Goal: Information Seeking & Learning: Learn about a topic

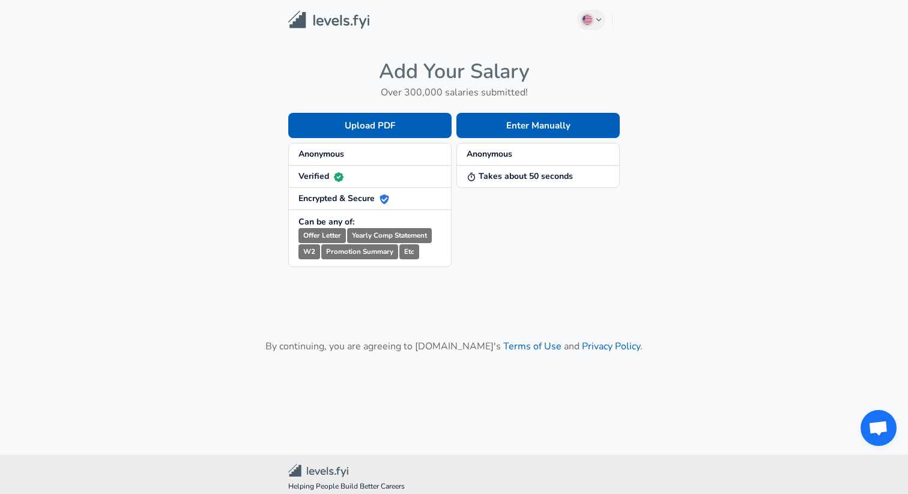
click at [520, 149] on span "Anonymous" at bounding box center [538, 154] width 143 height 12
click at [517, 175] on strong "Takes about 50 seconds" at bounding box center [520, 176] width 106 height 11
click at [524, 126] on button "Enter Manually" at bounding box center [538, 125] width 163 height 25
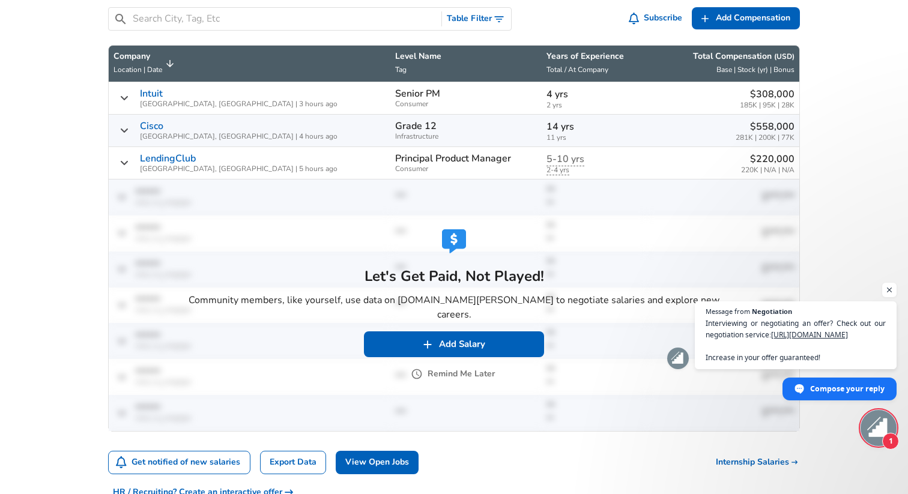
scroll to position [642, 0]
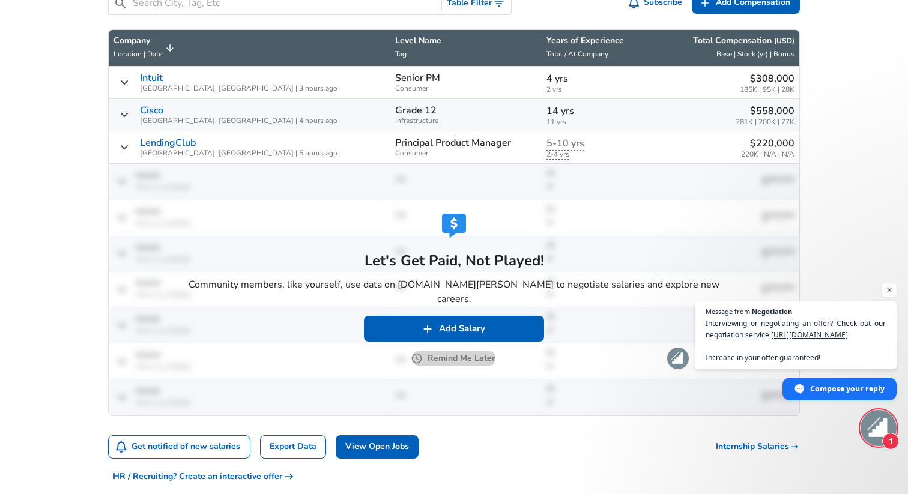
click at [453, 351] on button "Remind Me Later" at bounding box center [454, 358] width 82 height 15
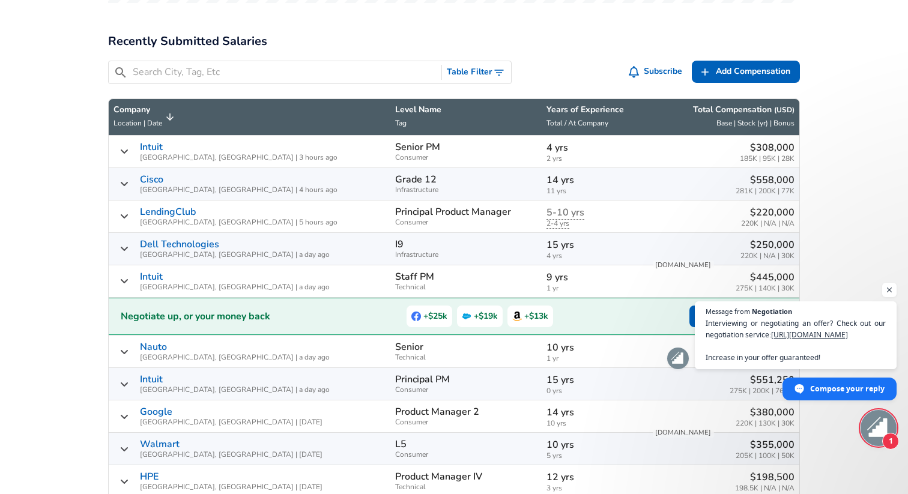
scroll to position [559, 0]
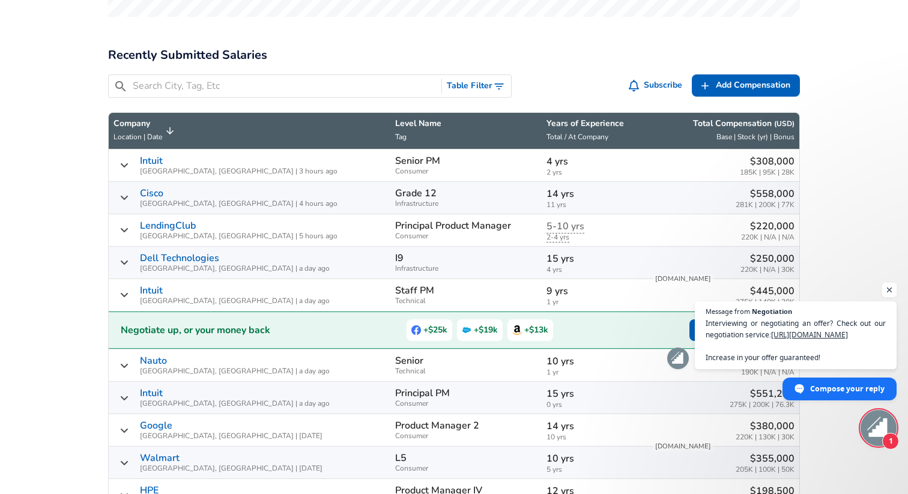
click at [889, 288] on span "Open chat" at bounding box center [889, 290] width 15 height 15
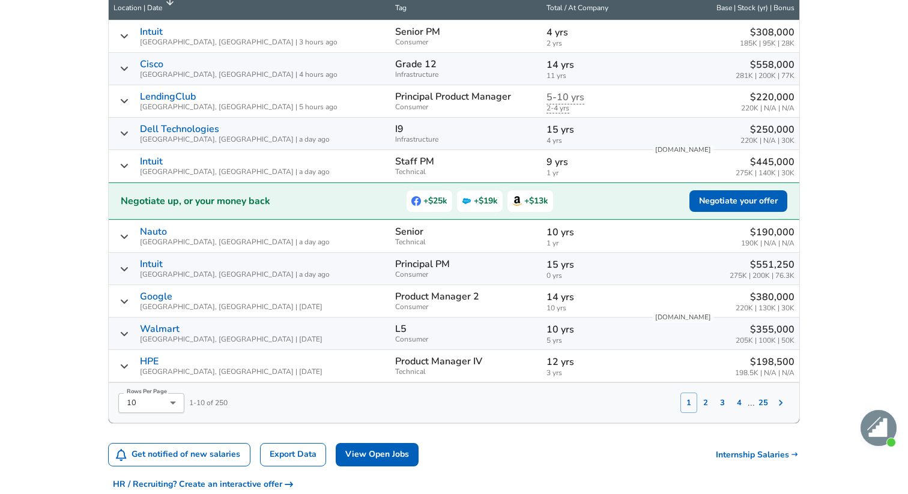
scroll to position [689, 0]
click at [708, 392] on button "2" at bounding box center [705, 402] width 17 height 20
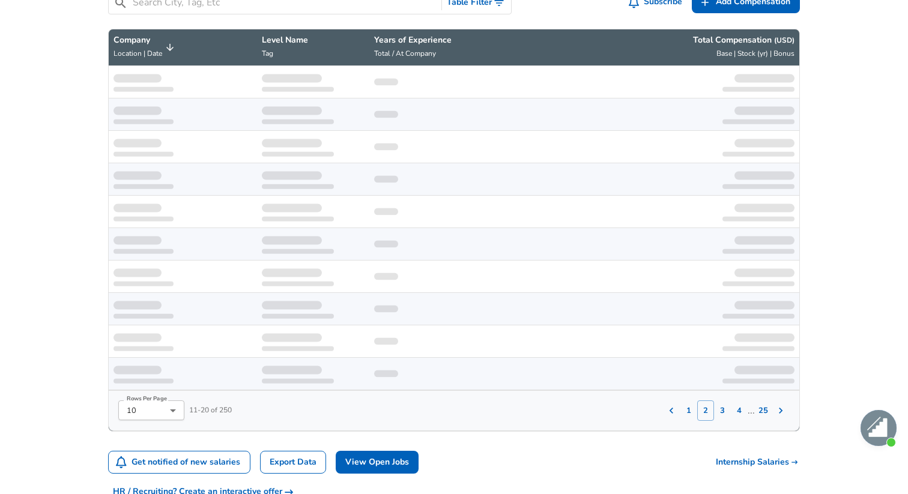
scroll to position [636, 0]
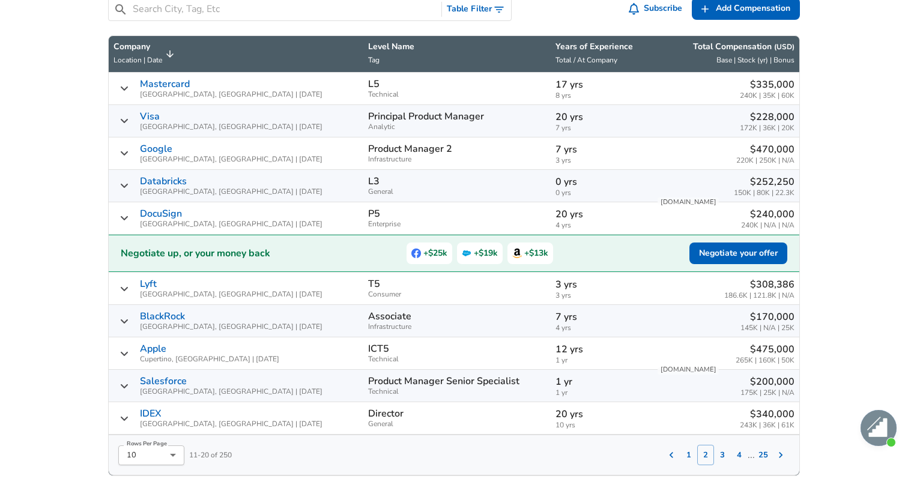
click at [123, 148] on icon "Salary Submissions" at bounding box center [125, 153] width 10 height 10
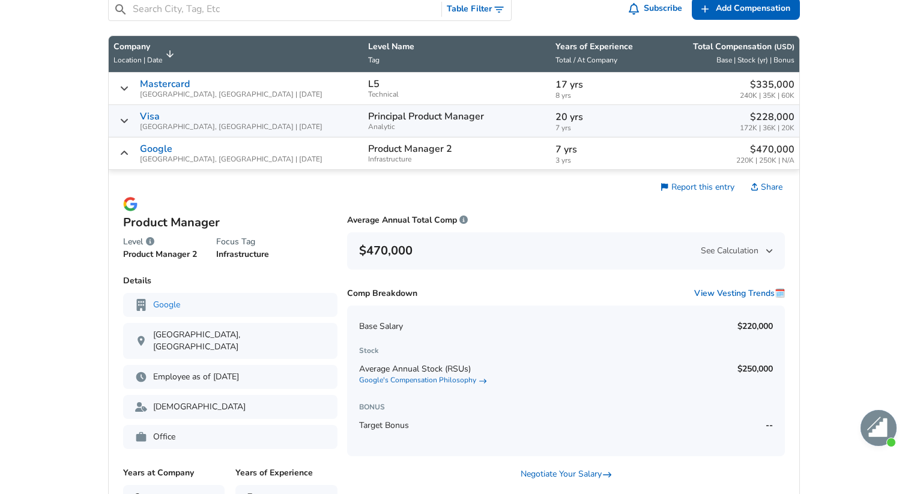
click at [123, 148] on icon "Salary Submissions" at bounding box center [125, 153] width 10 height 10
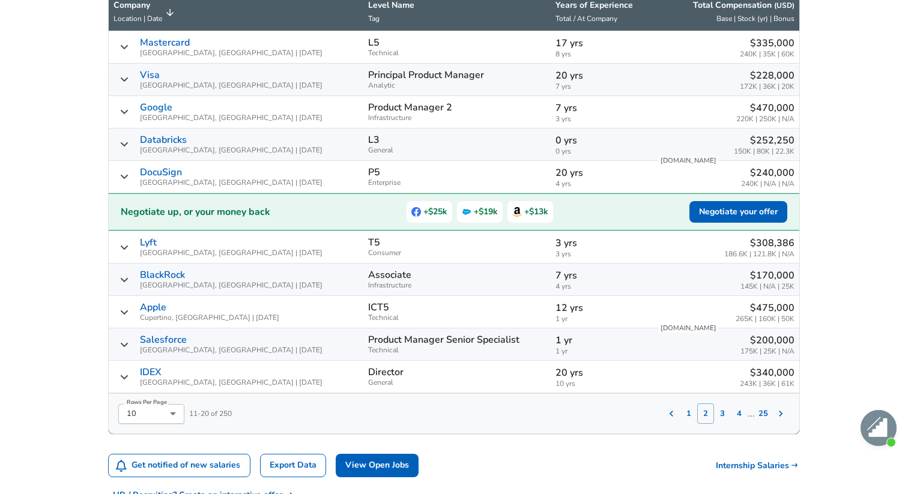
scroll to position [682, 0]
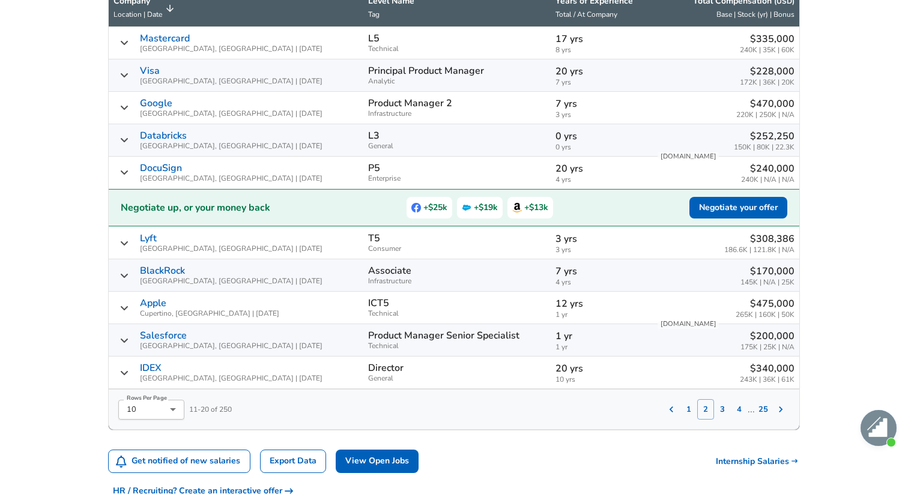
click at [721, 399] on button "3" at bounding box center [722, 409] width 17 height 20
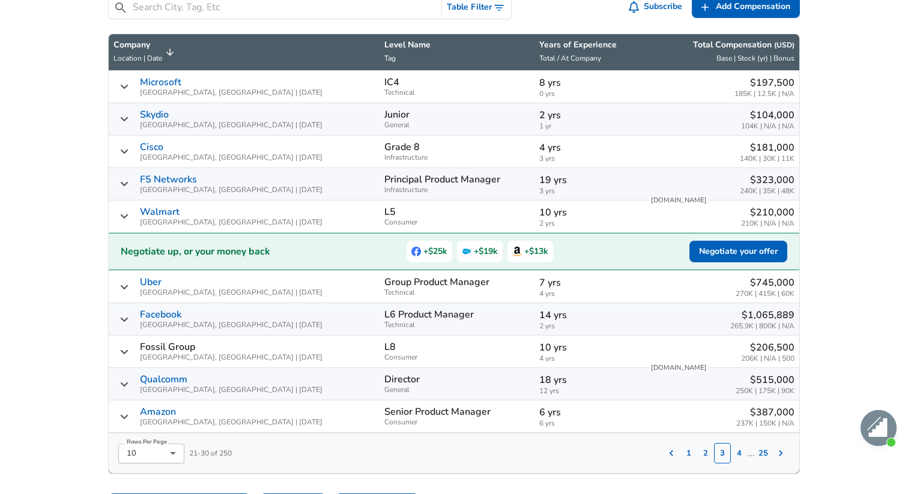
scroll to position [636, 0]
